Goal: Transaction & Acquisition: Purchase product/service

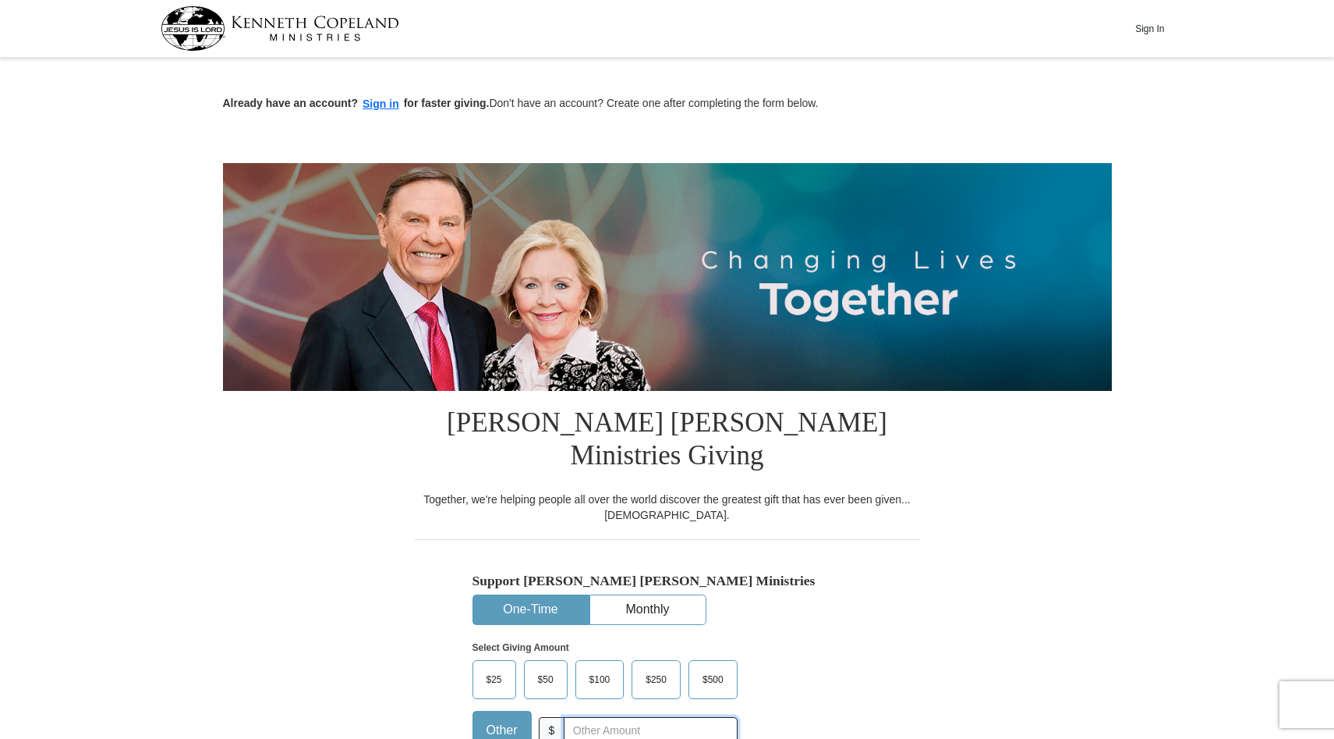
click at [681, 717] on input "text" at bounding box center [650, 730] width 173 height 27
type input "300"
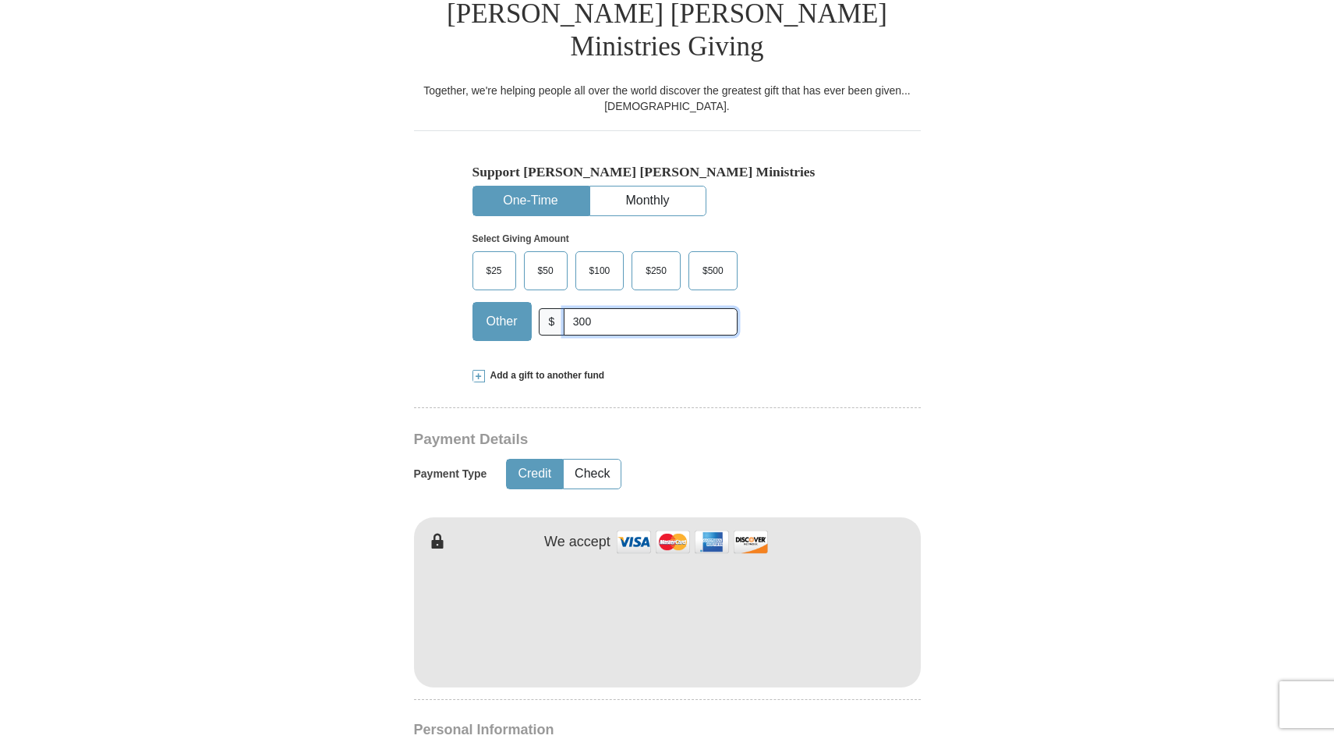
scroll to position [421, 0]
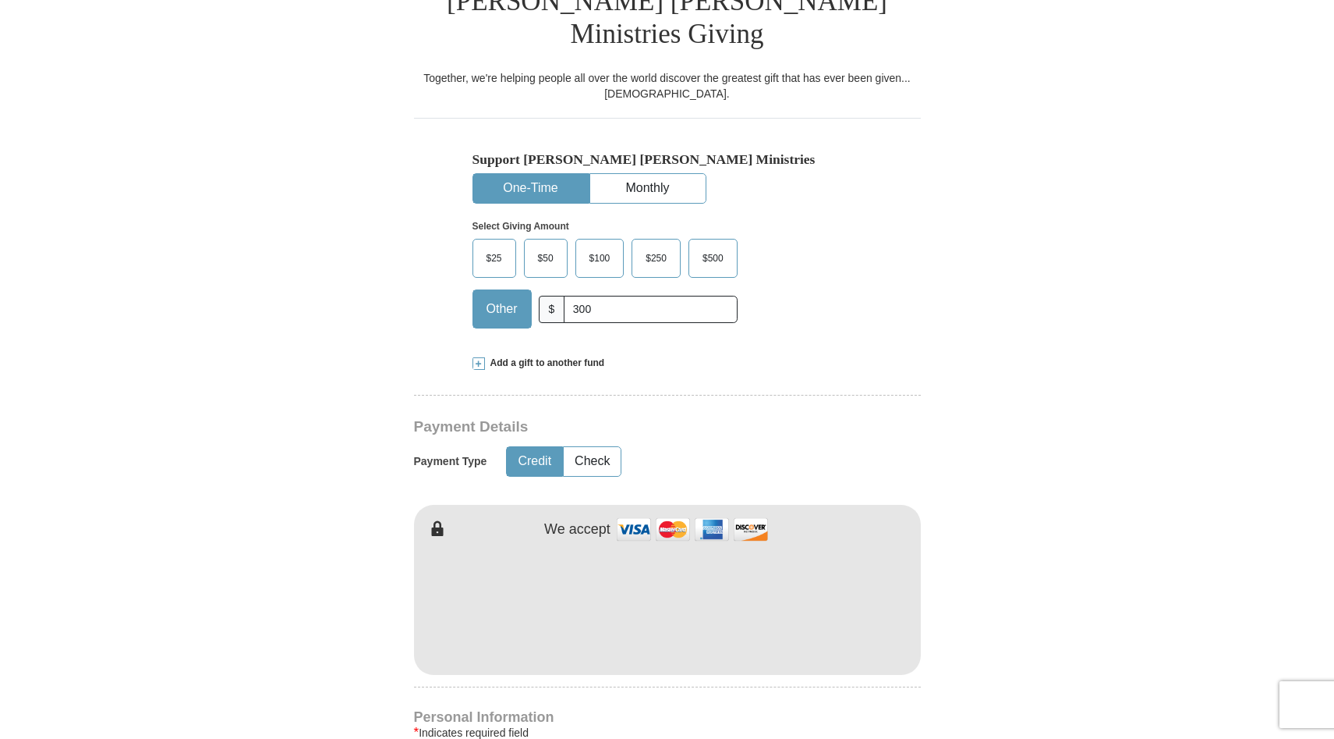
type input "[PERSON_NAME]"
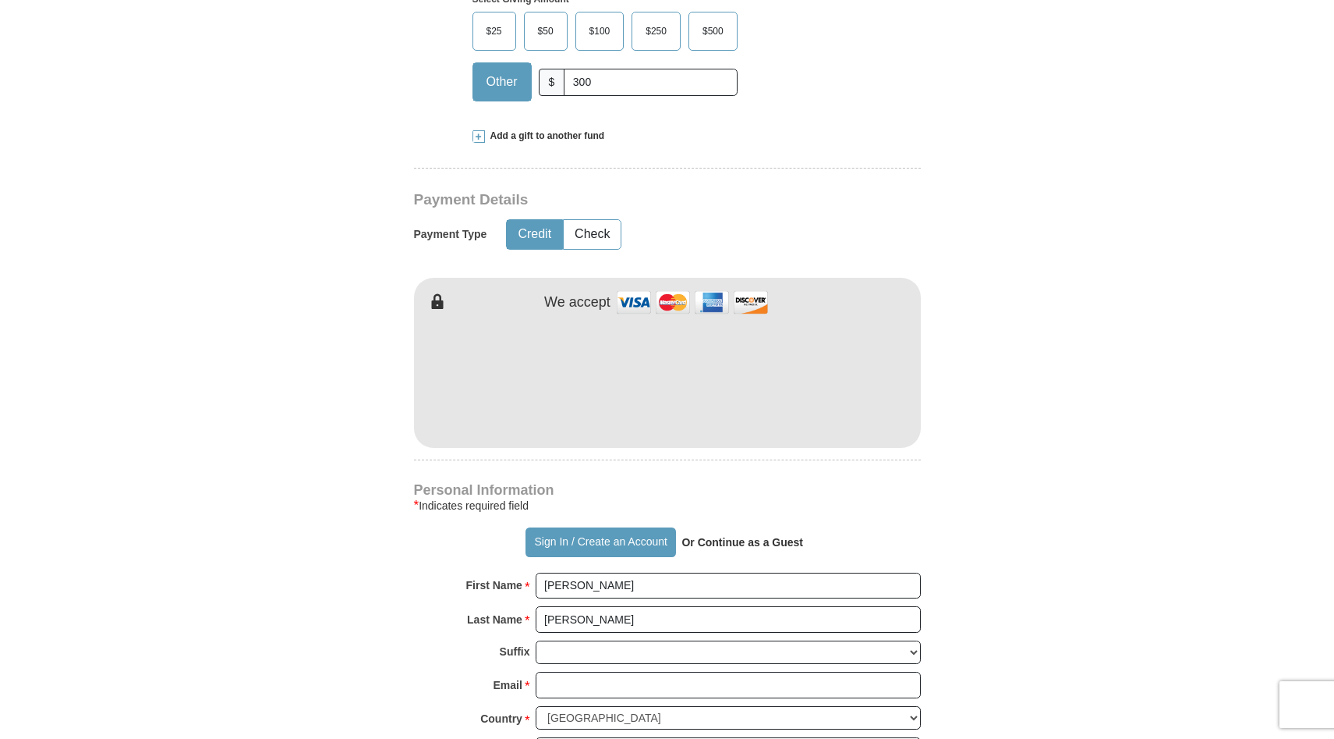
scroll to position [655, 0]
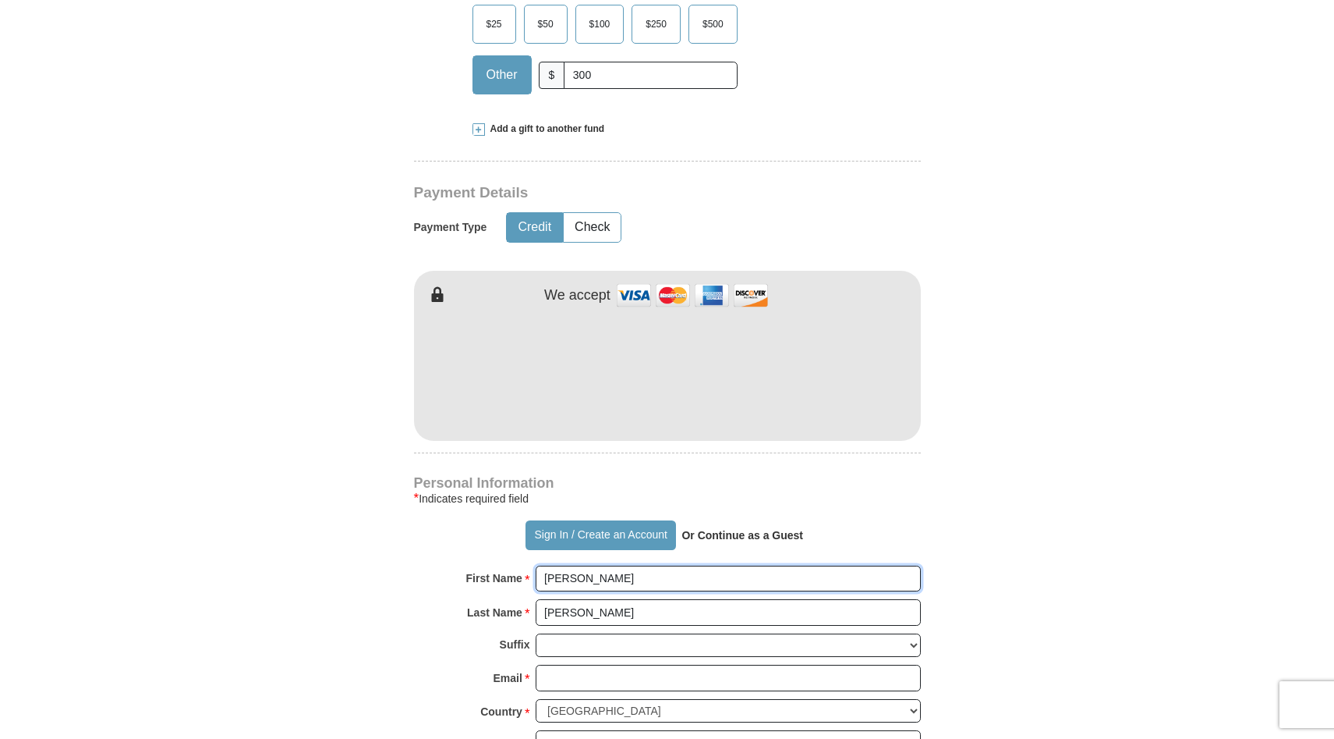
click at [709, 565] on input "[PERSON_NAME]" at bounding box center [728, 578] width 385 height 27
type input "L"
type input "[PERSON_NAME] and [PERSON_NAME]"
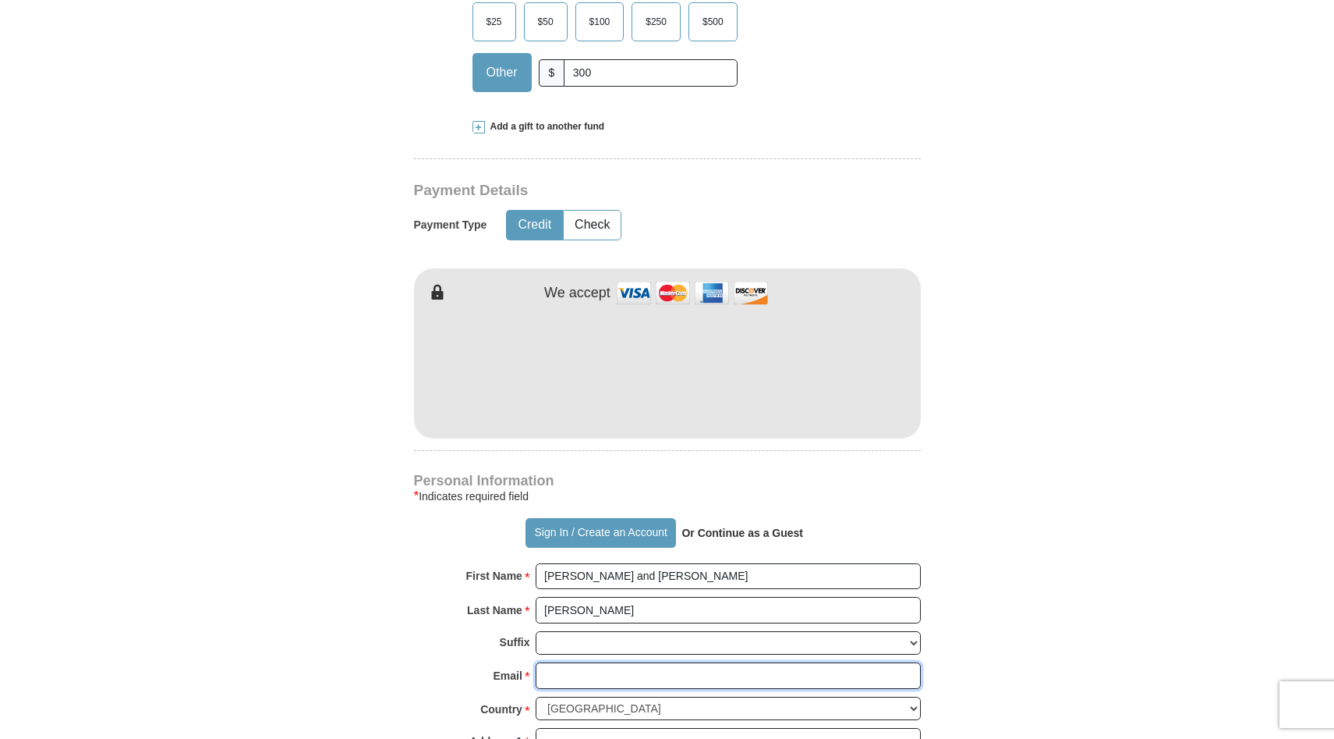
click at [705, 662] on input "Email *" at bounding box center [728, 675] width 385 height 27
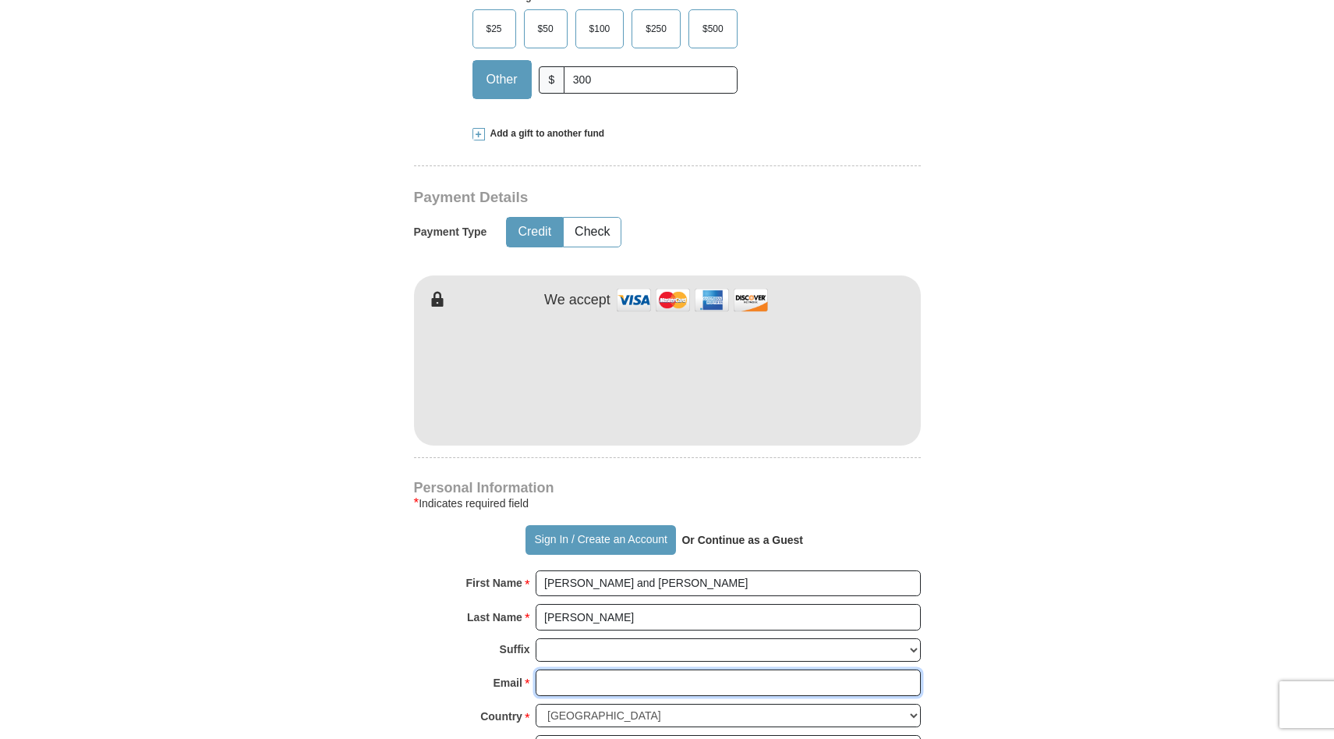
click at [710, 669] on input "Email *" at bounding box center [728, 682] width 385 height 27
type input "[EMAIL_ADDRESS][DOMAIN_NAME]"
type input "no paper mail please"
type input "Napa"
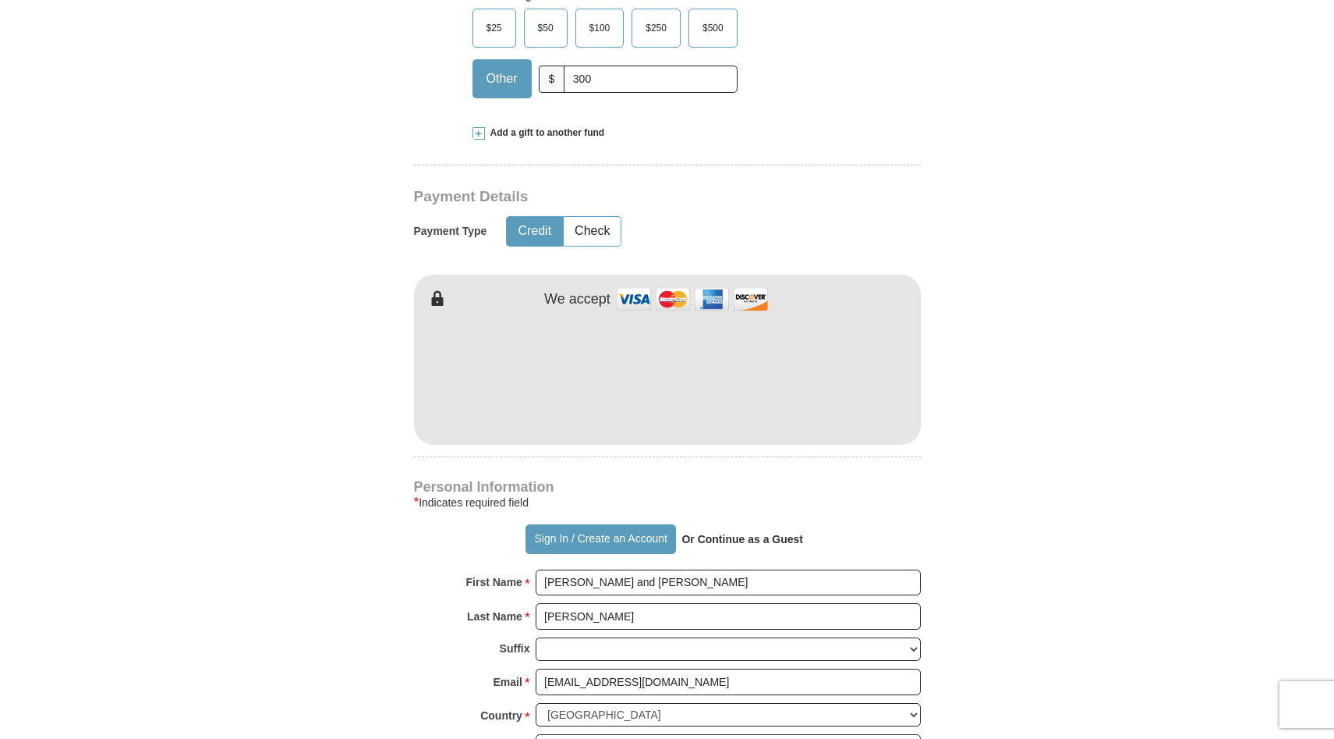
select select "CA"
type input "94558"
type input "7072528243"
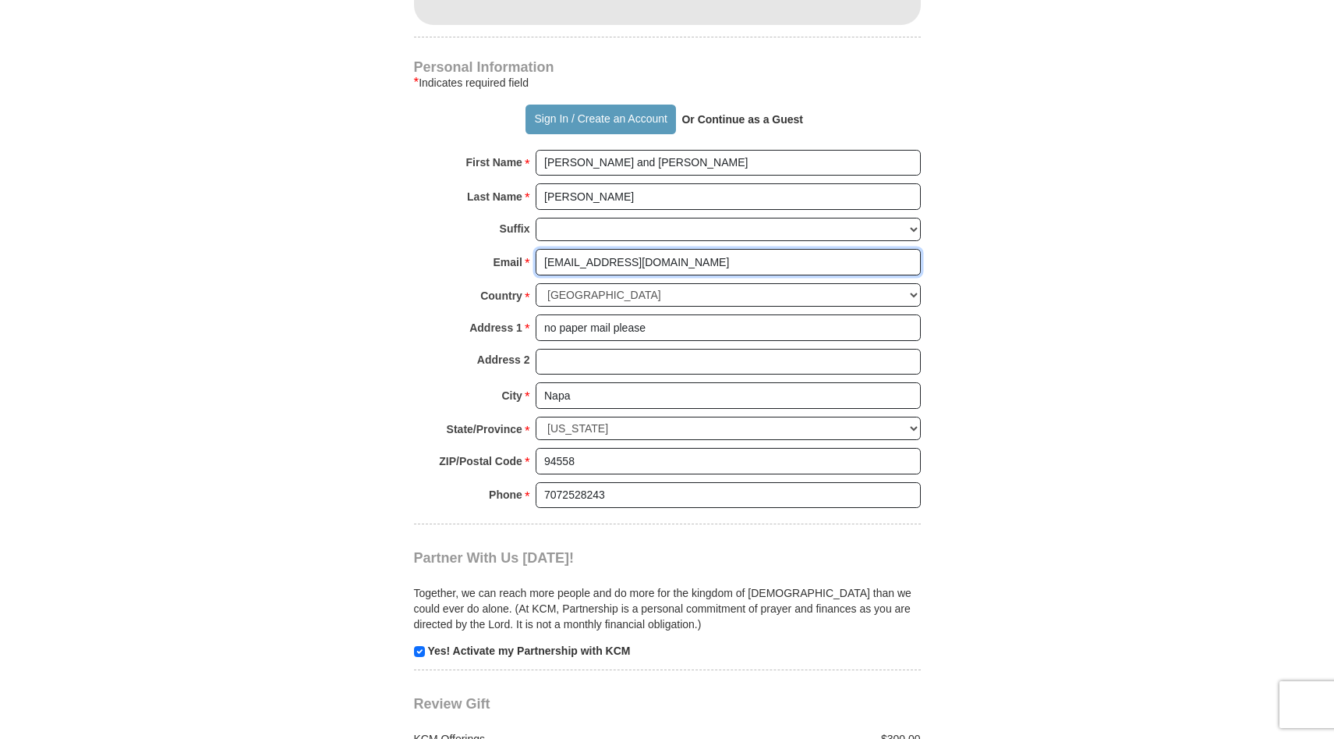
scroll to position [1073, 0]
drag, startPoint x: 416, startPoint y: 618, endPoint x: 629, endPoint y: 600, distance: 213.6
click at [418, 643] on input "checkbox" at bounding box center [419, 648] width 11 height 11
checkbox input "false"
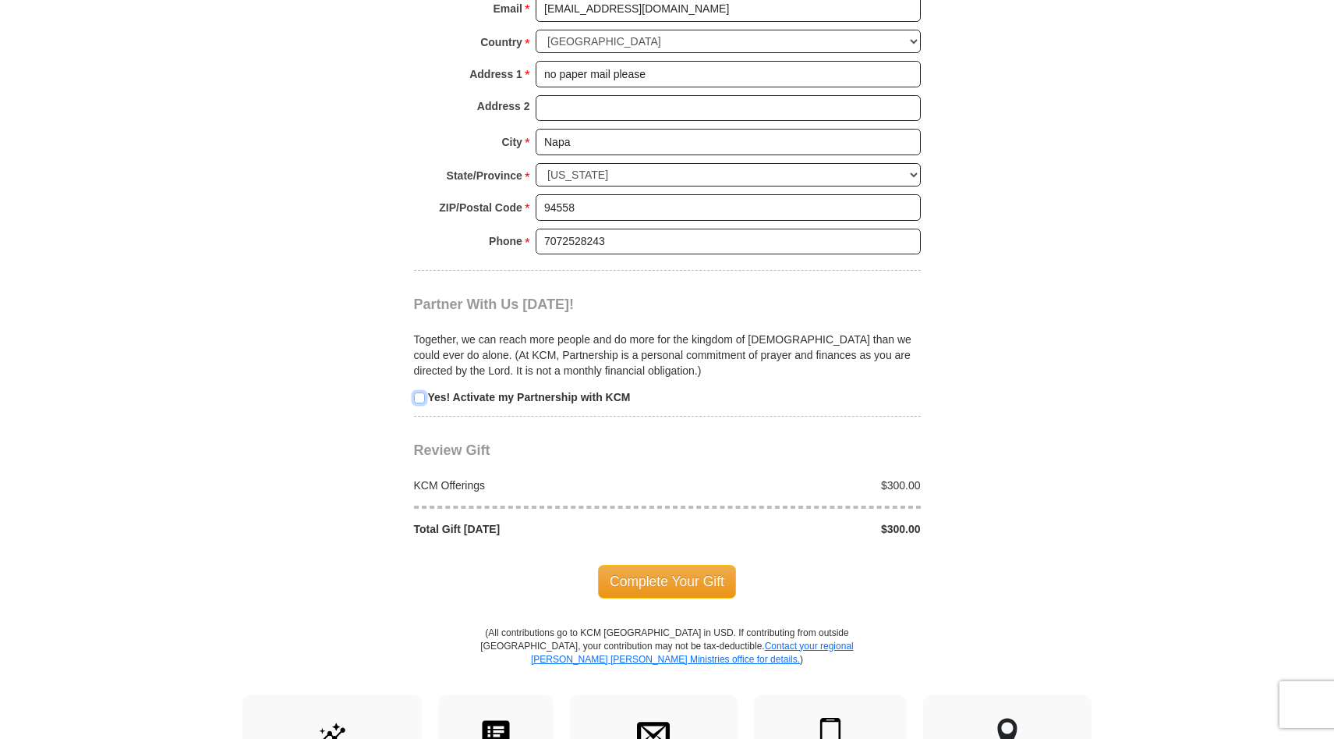
scroll to position [1327, 0]
click at [682, 562] on span "Complete Your Gift" at bounding box center [667, 578] width 138 height 33
